Goal: Information Seeking & Learning: Learn about a topic

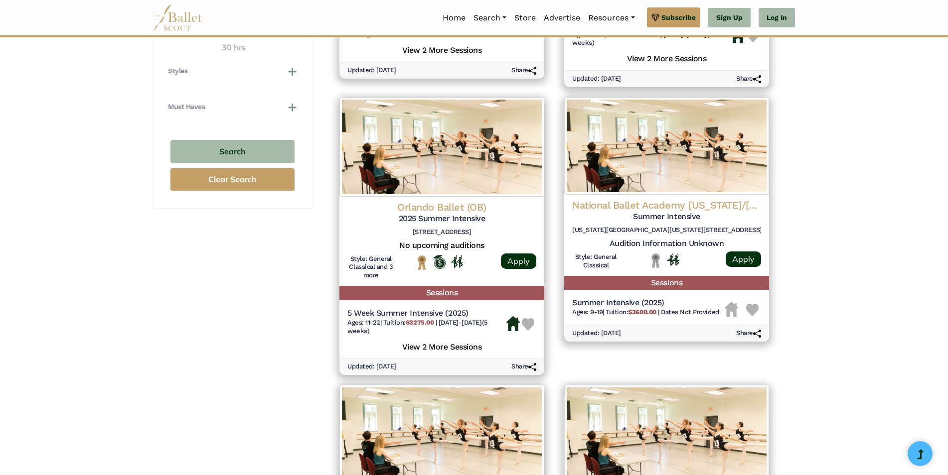
scroll to position [747, 0]
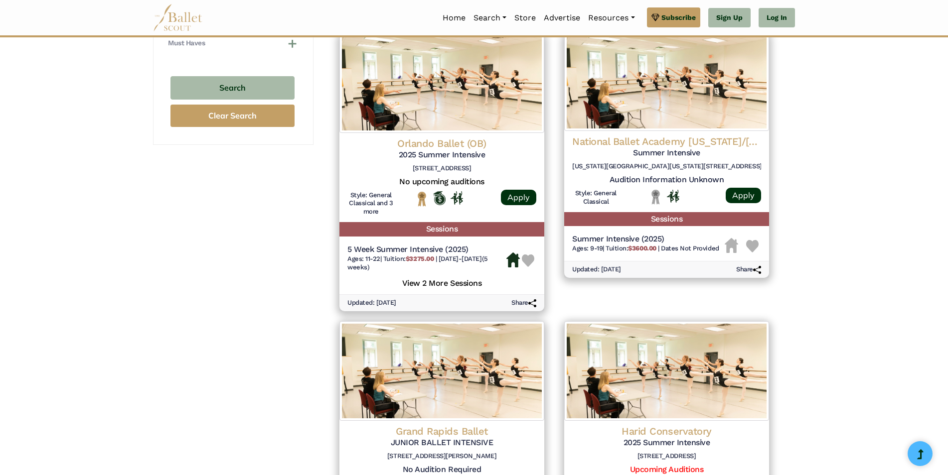
drag, startPoint x: 946, startPoint y: 214, endPoint x: 947, endPoint y: 222, distance: 8.0
click at [947, 222] on div "**********" at bounding box center [474, 220] width 948 height 1693
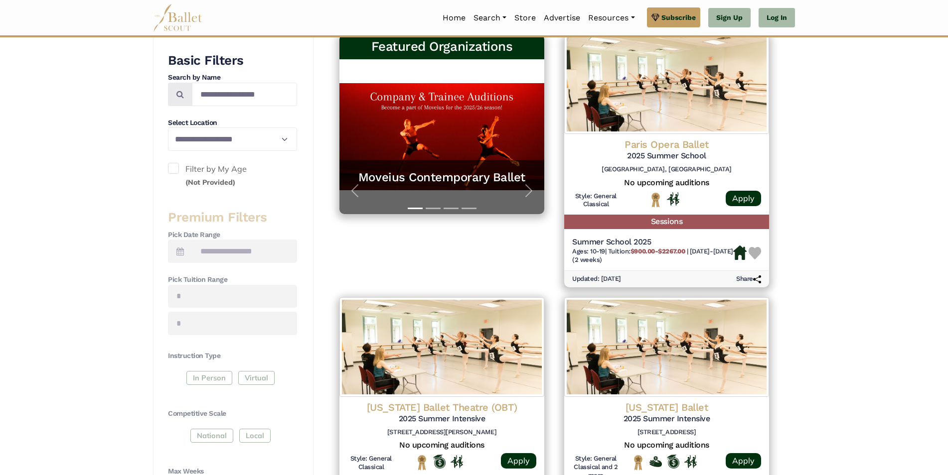
scroll to position [199, 0]
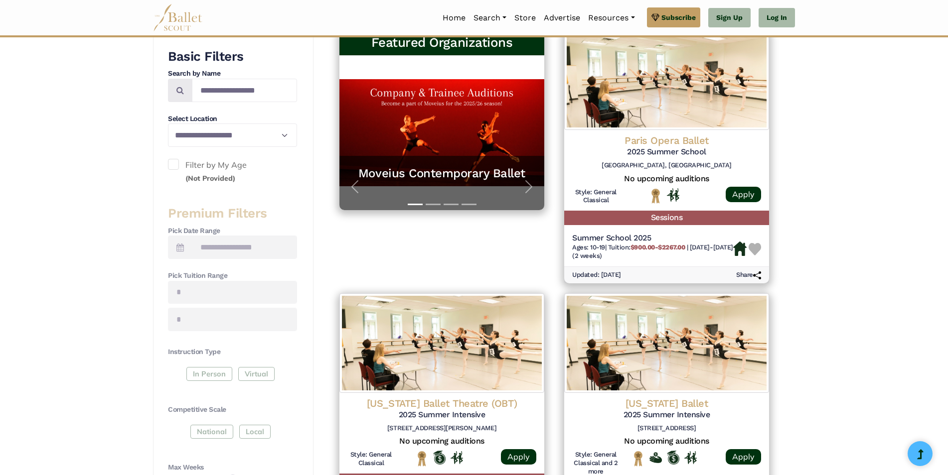
click at [178, 244] on icon at bounding box center [179, 248] width 7 height 8
click at [178, 245] on icon at bounding box center [179, 248] width 7 height 8
click at [181, 249] on icon at bounding box center [179, 248] width 7 height 8
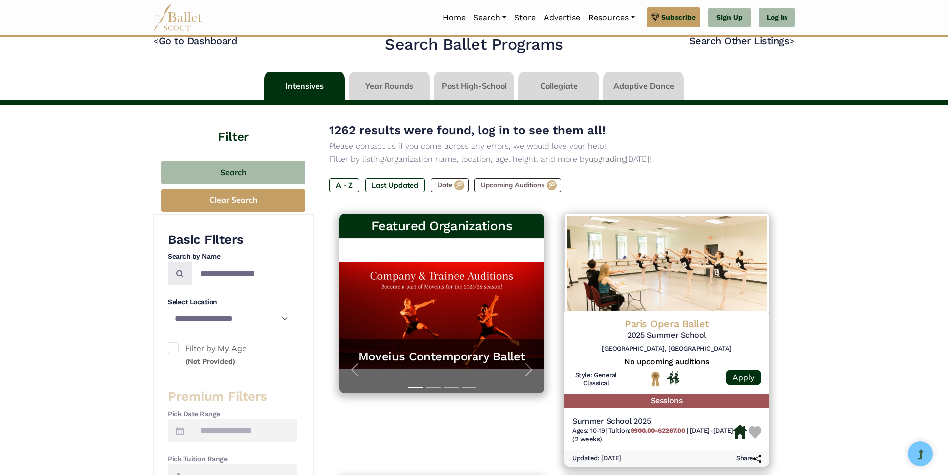
scroll to position [0, 0]
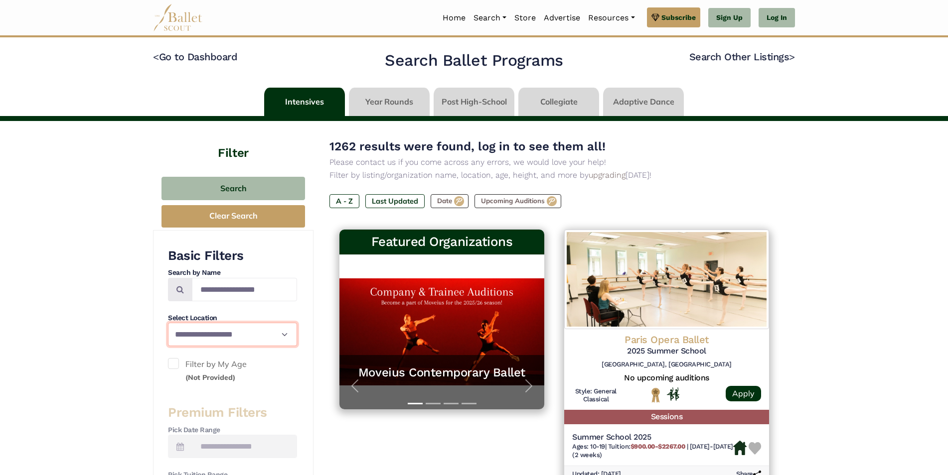
click at [275, 326] on select "**********" at bounding box center [232, 334] width 129 height 23
select select "**"
click at [168, 323] on select "**********" at bounding box center [232, 334] width 129 height 23
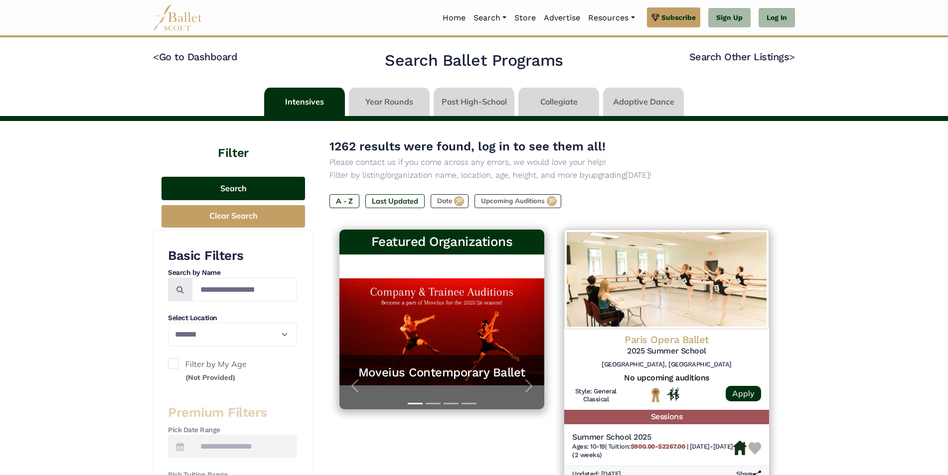
click at [234, 194] on button "Search" at bounding box center [232, 188] width 143 height 23
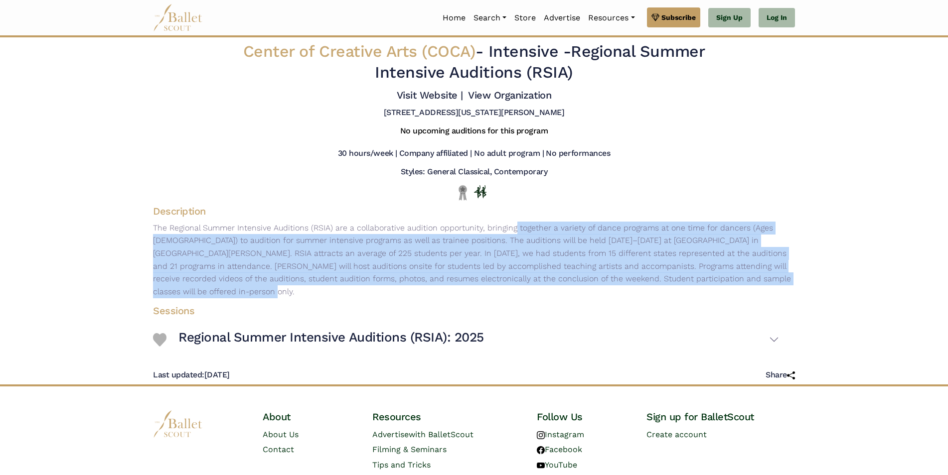
drag, startPoint x: 612, startPoint y: 262, endPoint x: 708, endPoint y: 283, distance: 98.4
click at [708, 283] on p "The Regional Summer Intensive Auditions (RSIA) are a collaborative audition opp…" at bounding box center [474, 260] width 658 height 77
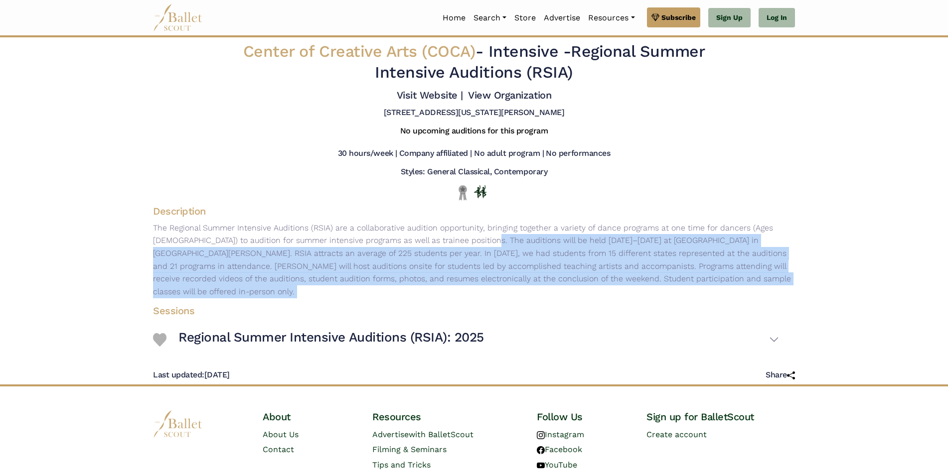
drag, startPoint x: 708, startPoint y: 283, endPoint x: 327, endPoint y: 244, distance: 383.2
click at [327, 244] on p "The Regional Summer Intensive Auditions (RSIA) are a collaborative audition opp…" at bounding box center [474, 260] width 658 height 77
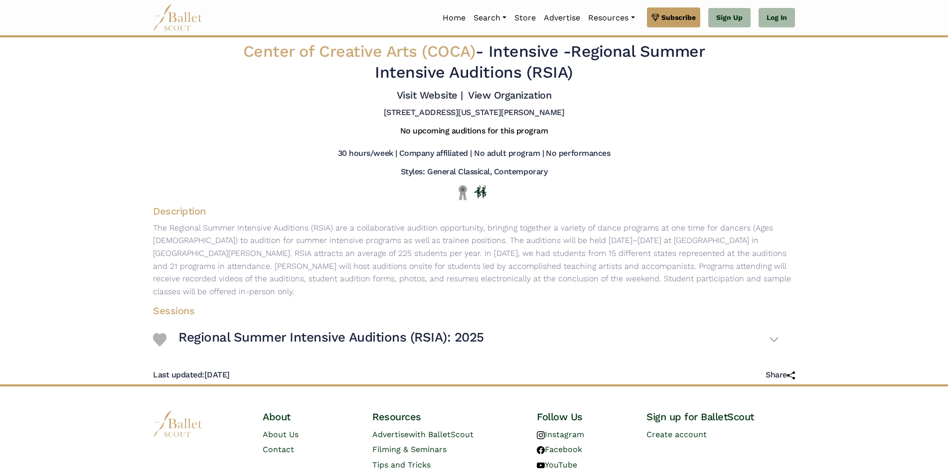
click at [323, 244] on p "The Regional Summer Intensive Auditions (RSIA) are a collaborative audition opp…" at bounding box center [474, 260] width 658 height 77
click at [406, 242] on p "The Regional Summer Intensive Auditions (RSIA) are a collaborative audition opp…" at bounding box center [474, 260] width 658 height 77
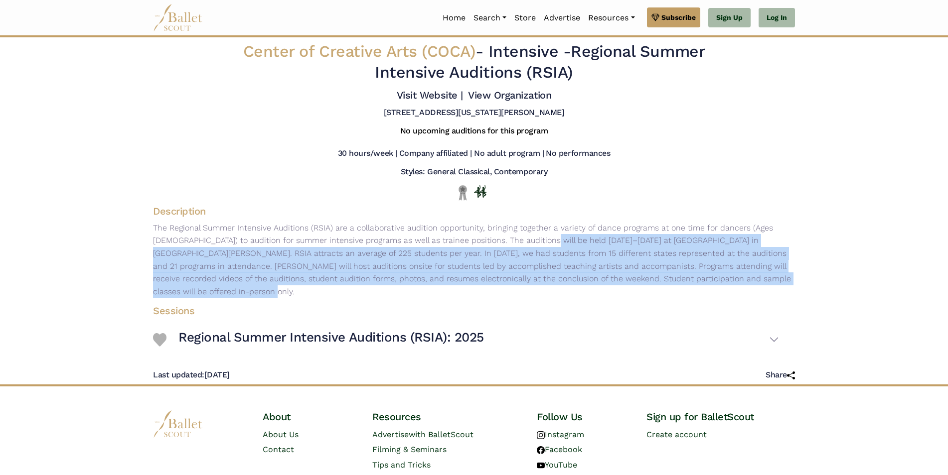
drag, startPoint x: 406, startPoint y: 242, endPoint x: 727, endPoint y: 276, distance: 323.6
click at [727, 276] on p "The Regional Summer Intensive Auditions (RSIA) are a collaborative audition opp…" at bounding box center [474, 260] width 658 height 77
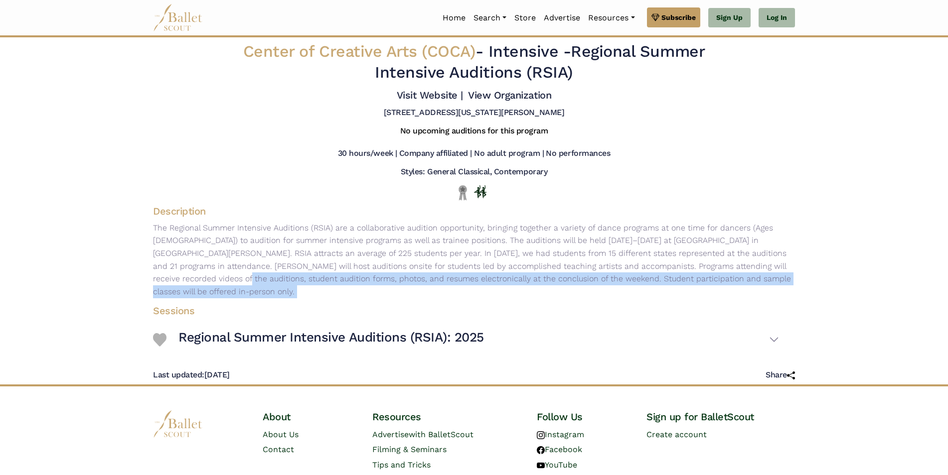
drag, startPoint x: 727, startPoint y: 276, endPoint x: 692, endPoint y: 270, distance: 36.5
click at [692, 270] on p "The Regional Summer Intensive Auditions (RSIA) are a collaborative audition opp…" at bounding box center [474, 260] width 658 height 77
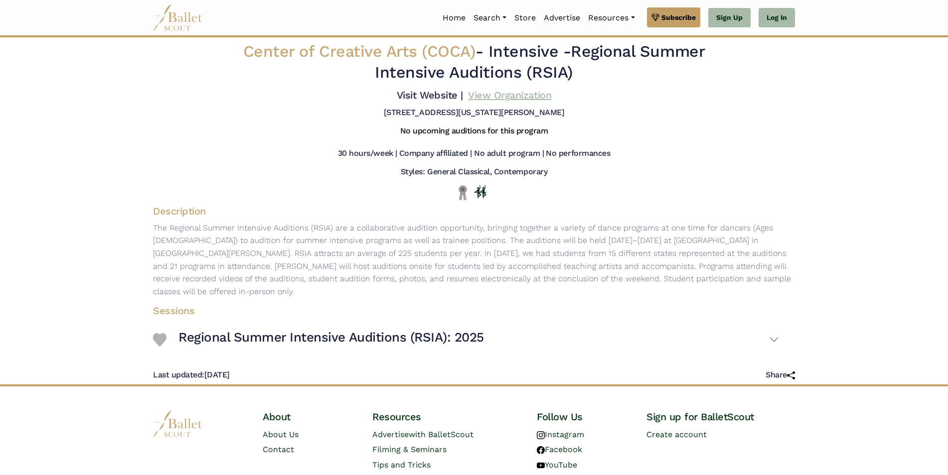
click at [481, 96] on link "View Organization" at bounding box center [509, 95] width 83 height 12
click at [490, 74] on link "Auditions" at bounding box center [517, 71] width 96 height 15
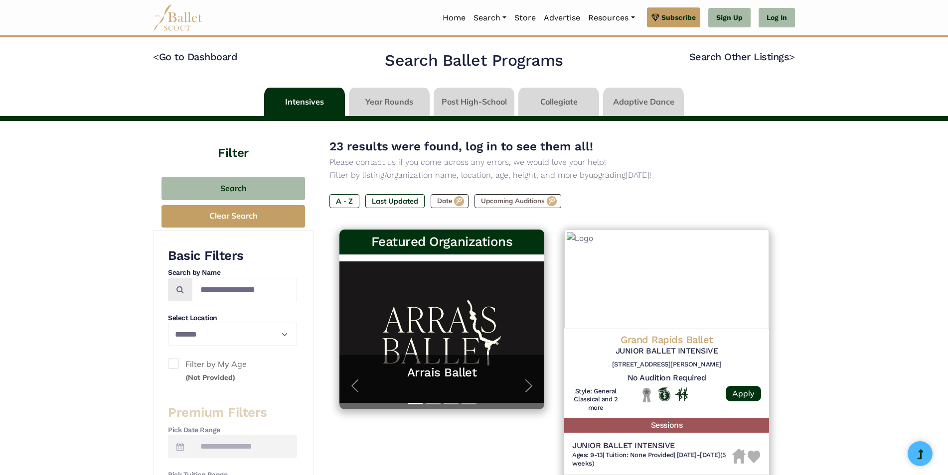
select select "**"
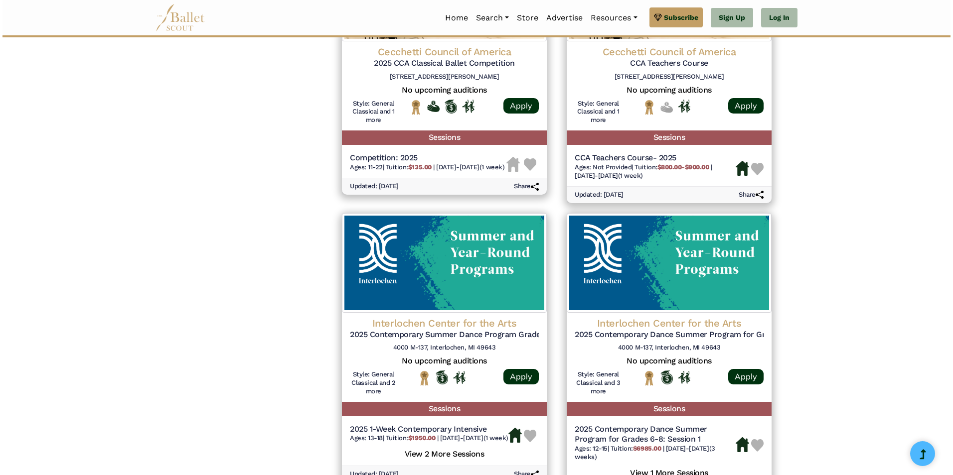
scroll to position [1385, 0]
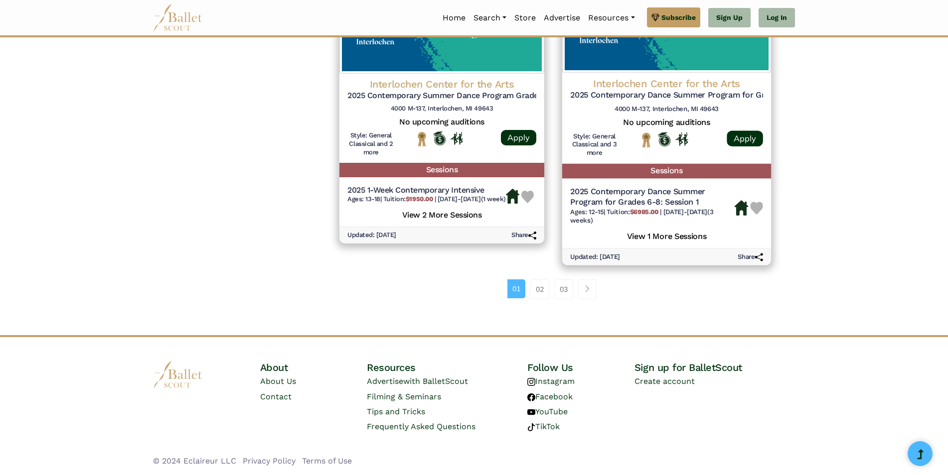
click at [616, 78] on h4 "Interlochen Center for the Arts" at bounding box center [666, 83] width 193 height 13
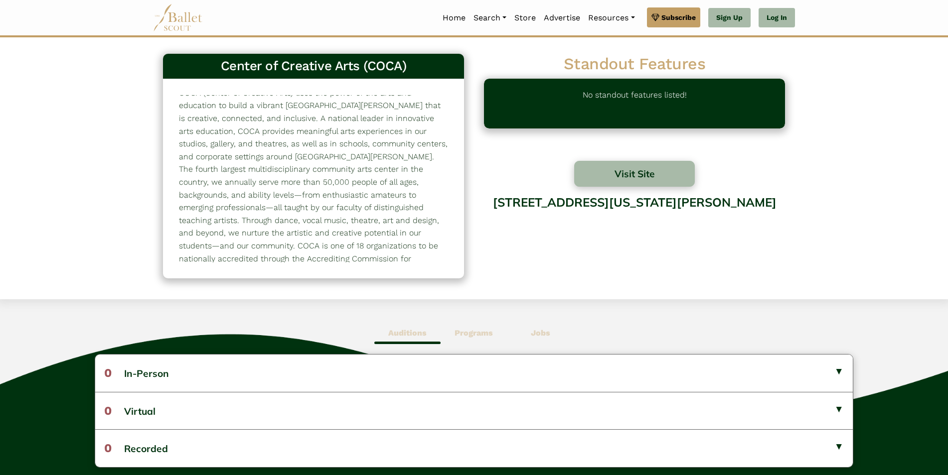
scroll to position [11, 0]
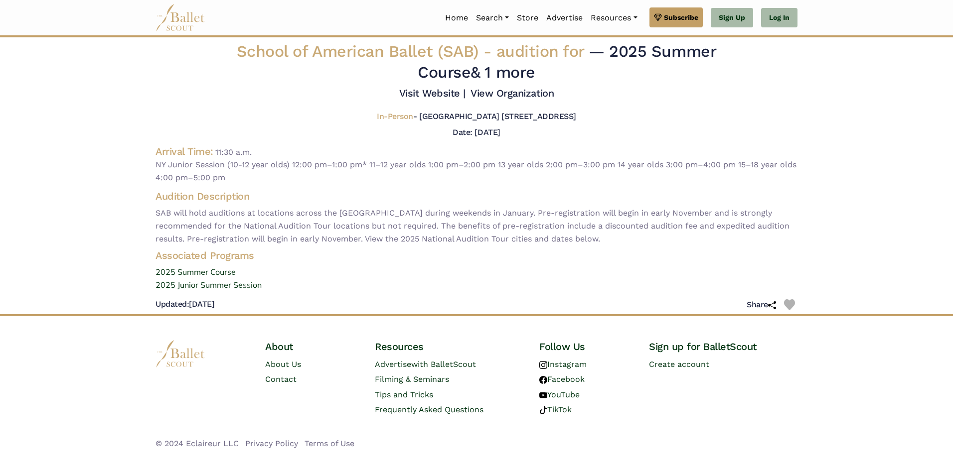
click at [177, 19] on img at bounding box center [180, 17] width 50 height 27
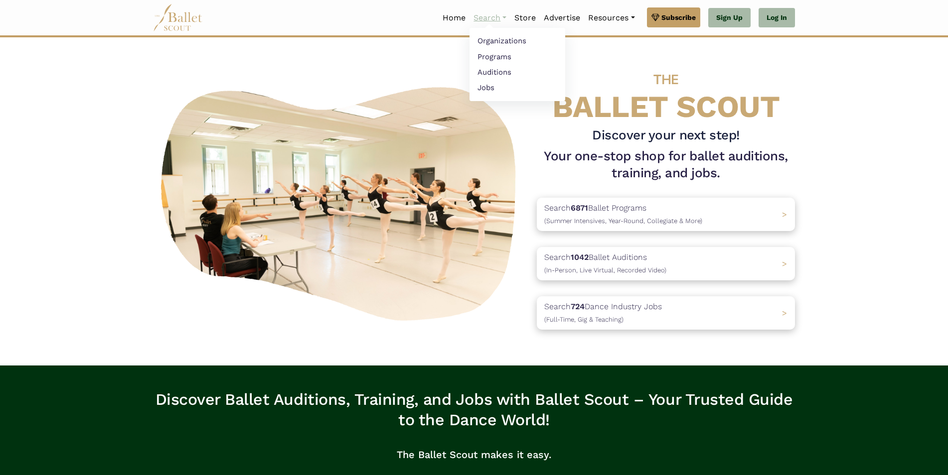
click at [490, 16] on link "Search" at bounding box center [489, 17] width 41 height 21
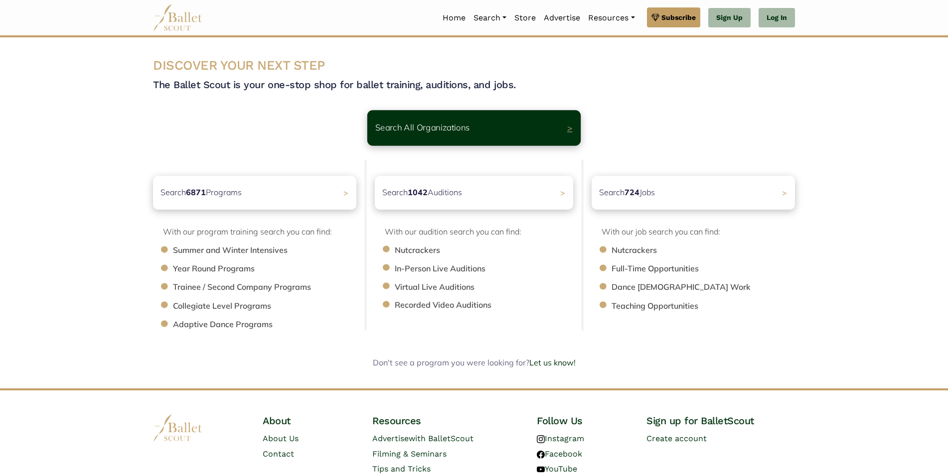
click at [450, 132] on p "Search All Organizations" at bounding box center [422, 127] width 95 height 13
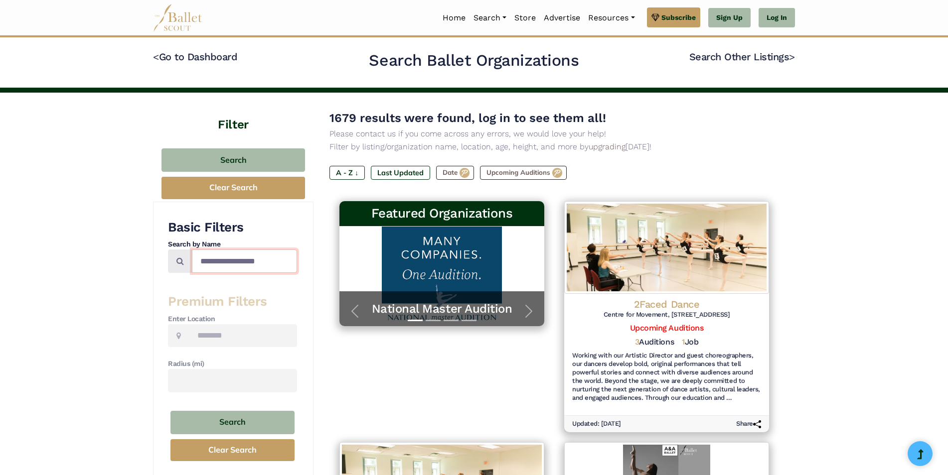
click at [227, 260] on input "Search by names..." at bounding box center [244, 261] width 105 height 23
type input "***"
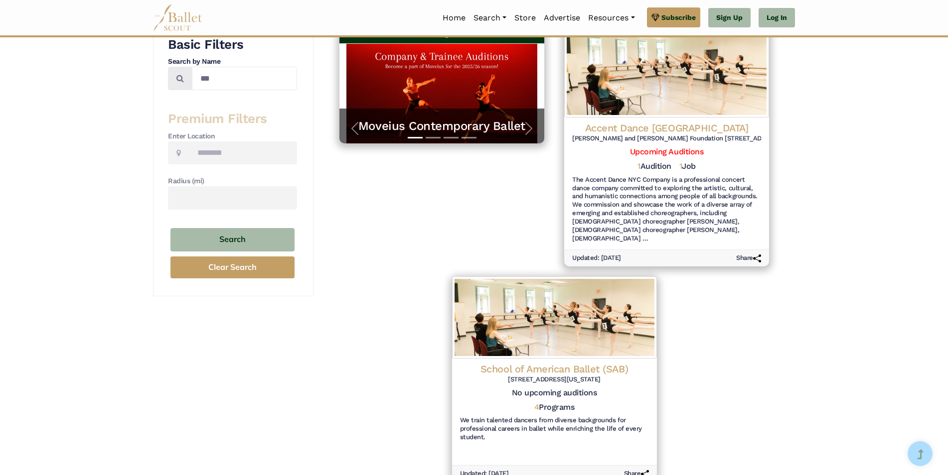
scroll to position [199, 0]
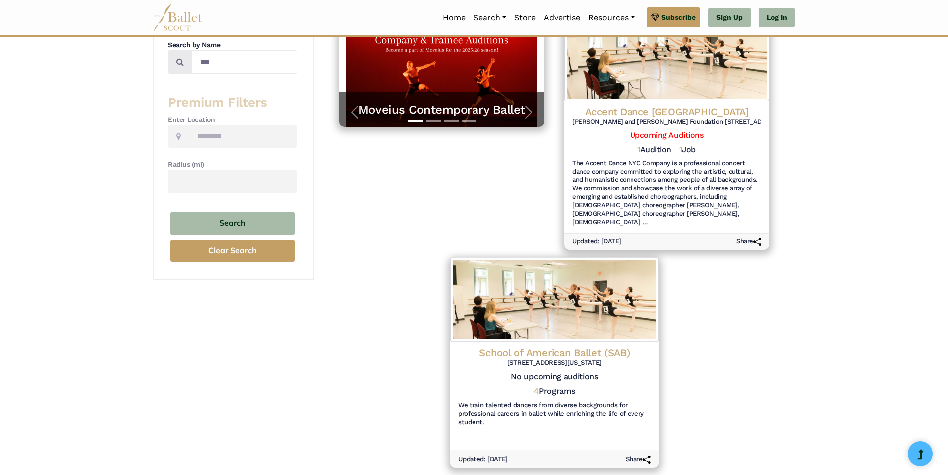
click at [550, 347] on h4 "School of American Ballet (SAB)" at bounding box center [554, 352] width 193 height 13
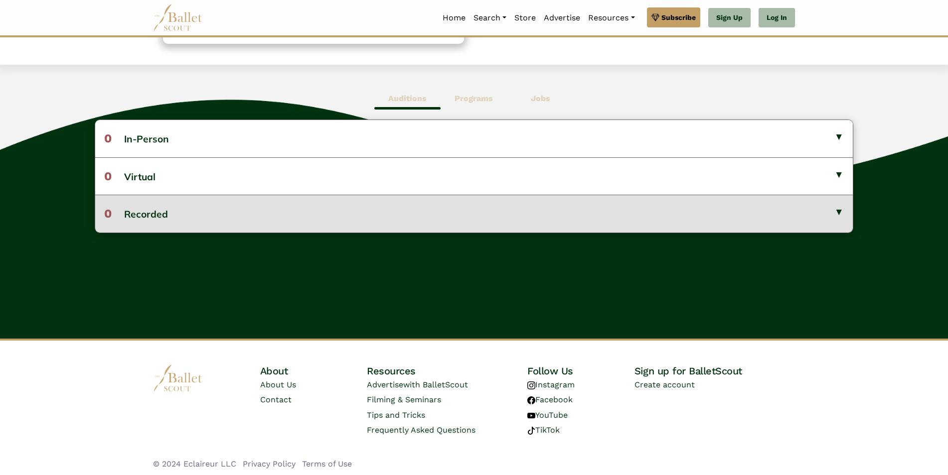
scroll to position [238, 0]
